Goal: Task Accomplishment & Management: Manage account settings

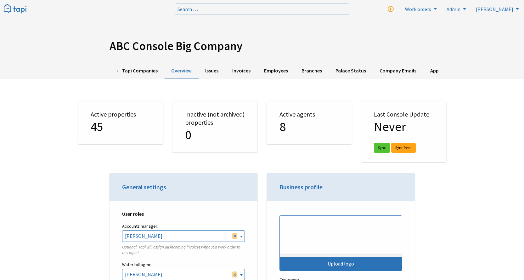
select select "TAPI"
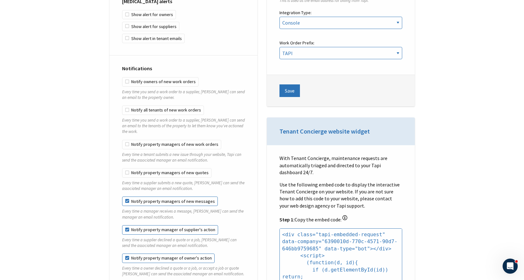
scroll to position [503, 0]
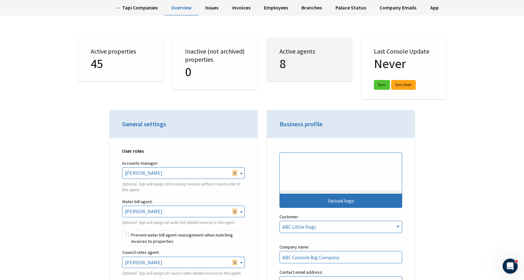
scroll to position [0, 0]
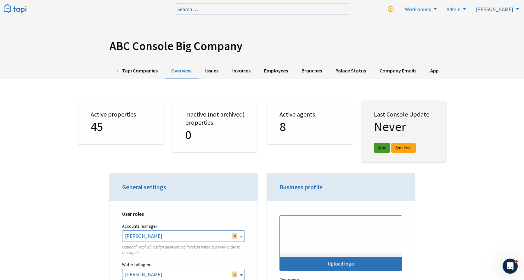
click at [381, 144] on link "Sync" at bounding box center [382, 148] width 16 height 10
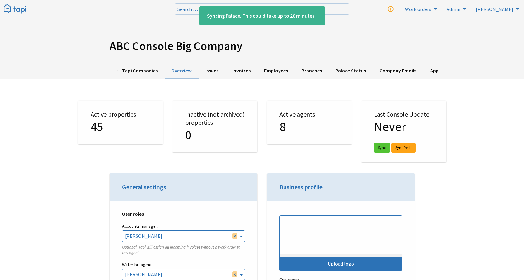
select select "TAPI"
click at [131, 71] on link "← Tapi Companies" at bounding box center [136, 70] width 55 height 15
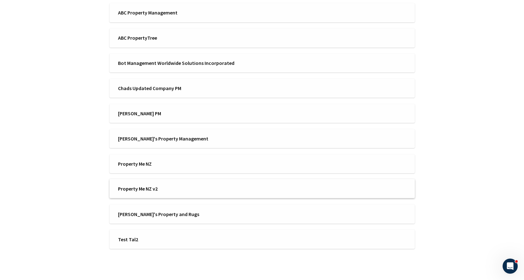
click at [184, 187] on span "Property Me NZ v2" at bounding box center [188, 188] width 140 height 7
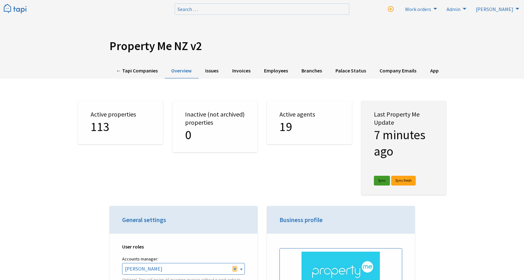
scroll to position [1427, 0]
click at [383, 181] on link "Sync" at bounding box center [382, 180] width 16 height 10
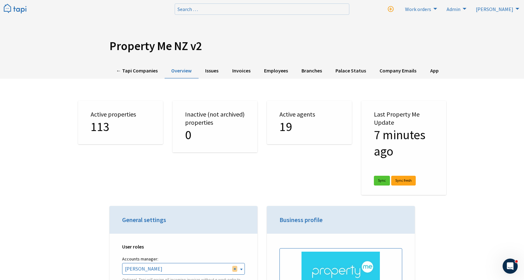
scroll to position [1427, 0]
